Goal: Task Accomplishment & Management: Use online tool/utility

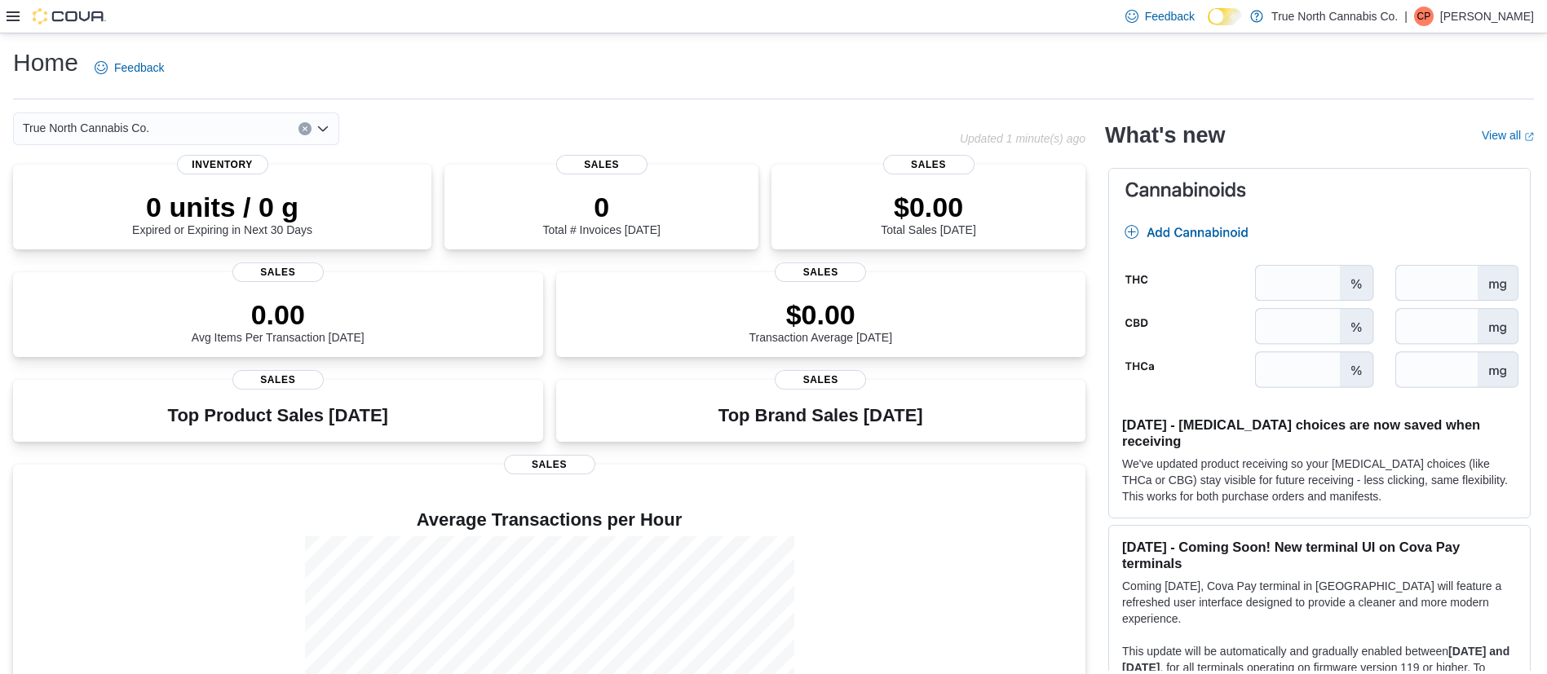
click at [15, 20] on icon at bounding box center [13, 16] width 13 height 10
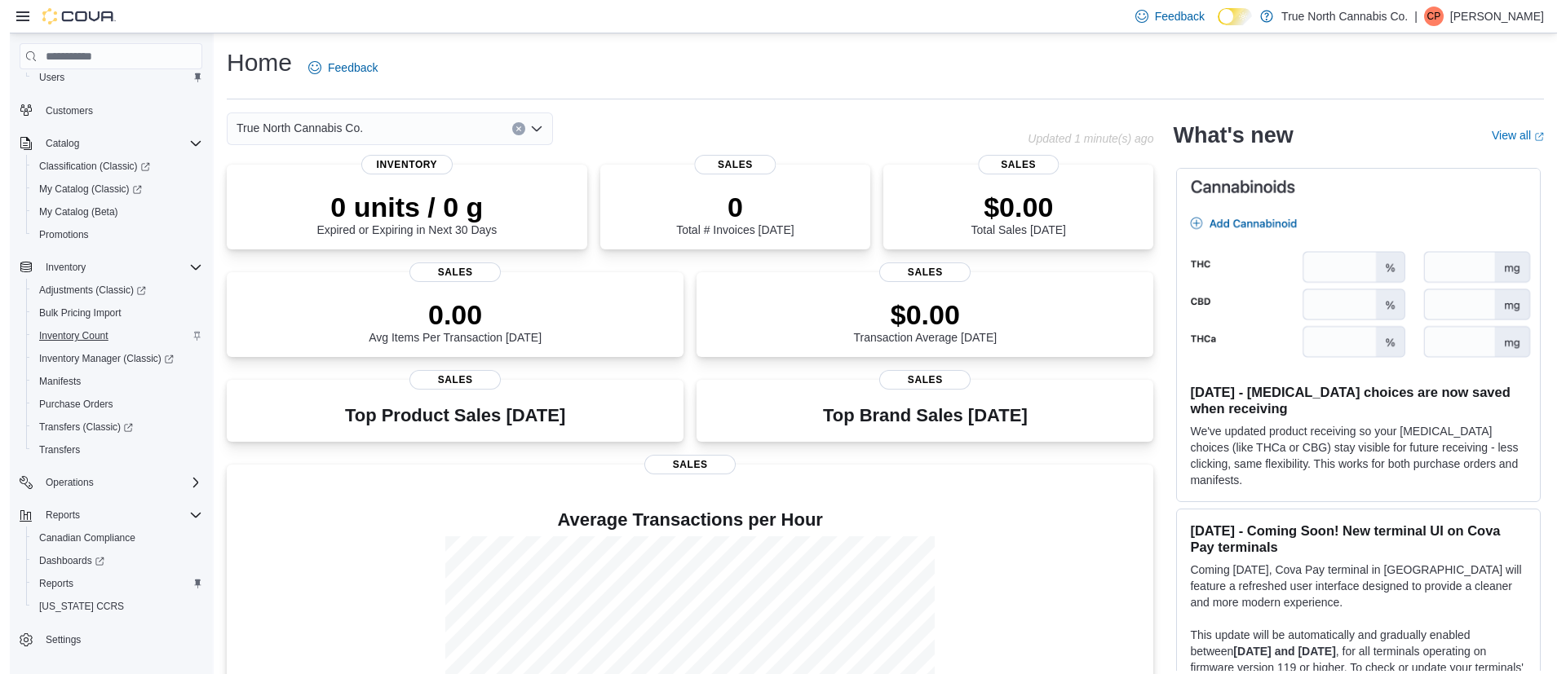
scroll to position [160, 0]
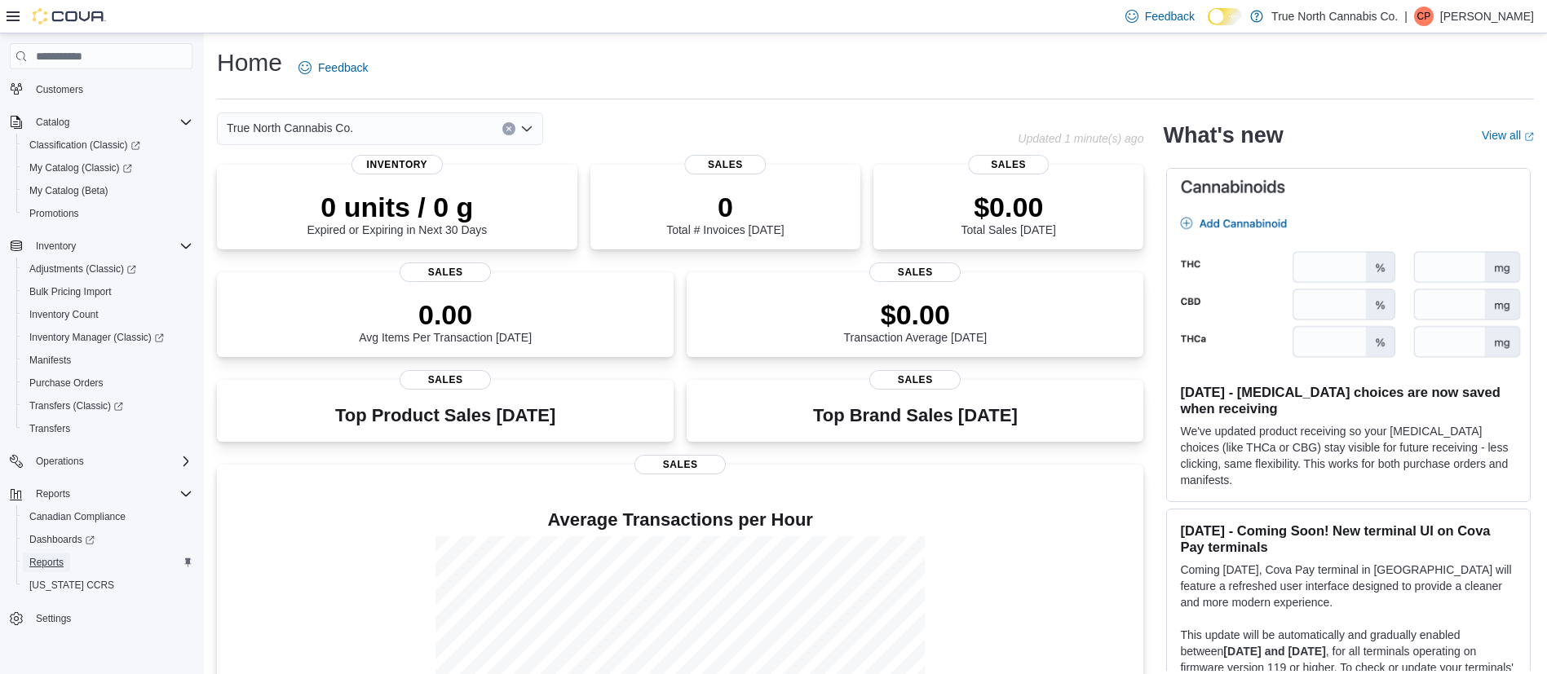
click at [49, 565] on span "Reports" at bounding box center [46, 562] width 34 height 13
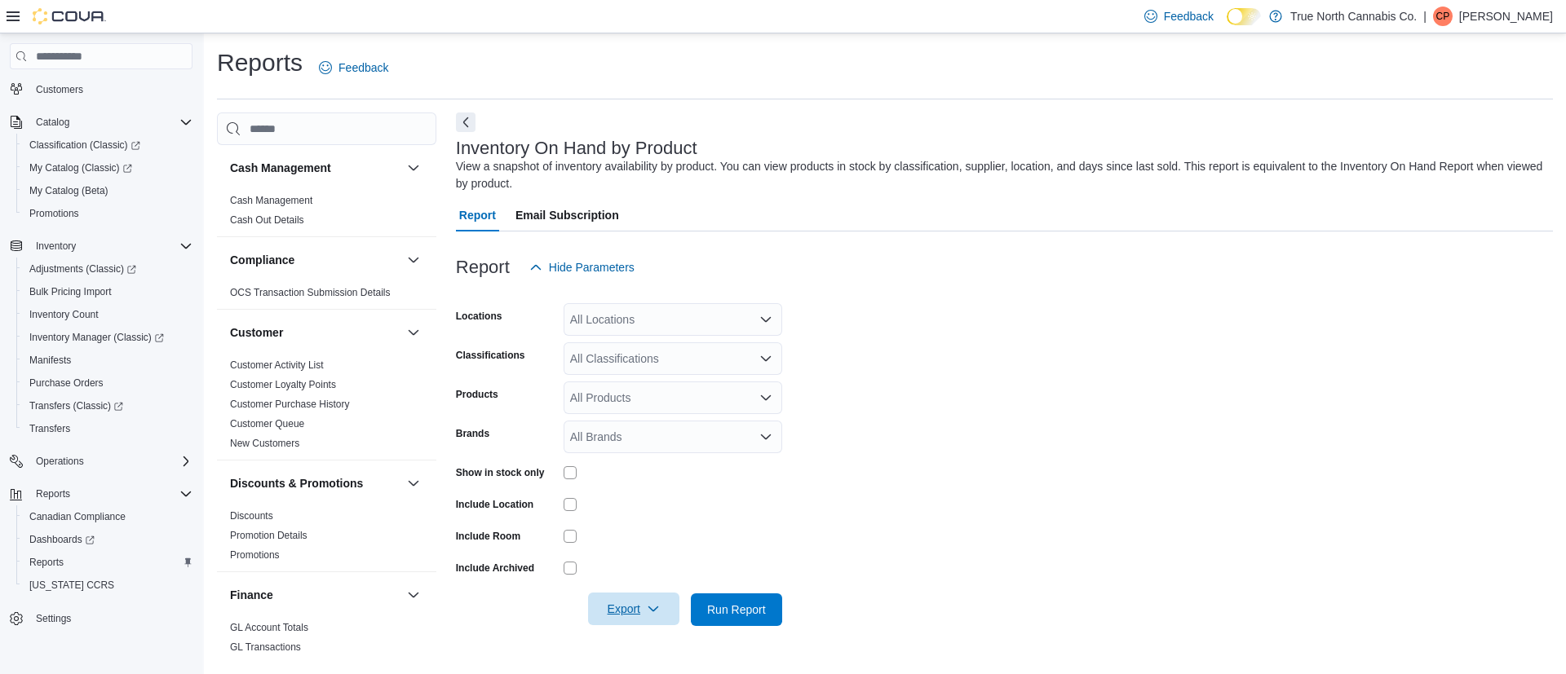
click at [613, 623] on span "Export" at bounding box center [634, 609] width 72 height 33
click at [631, 512] on span "Export to Excel" at bounding box center [635, 512] width 73 height 13
